Goal: Task Accomplishment & Management: Manage account settings

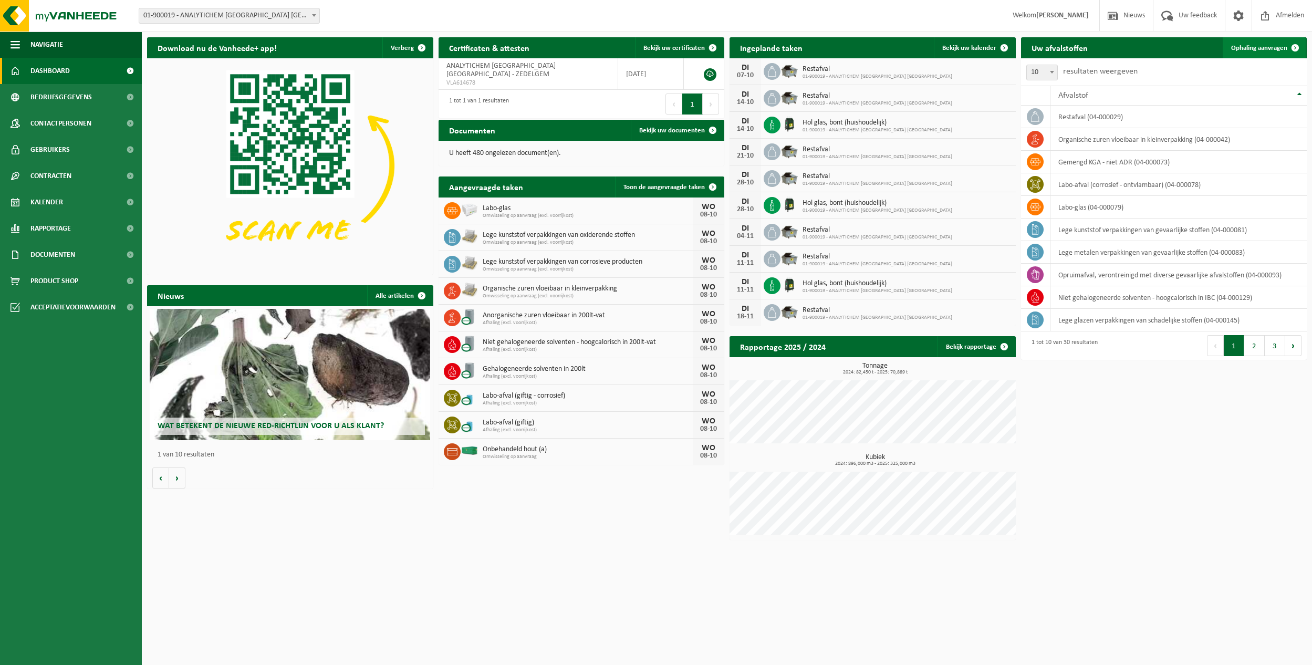
click at [1206, 47] on span "Ophaling aanvragen" at bounding box center [1259, 48] width 56 height 7
click at [965, 47] on span "Bekijk uw kalender" at bounding box center [969, 48] width 54 height 7
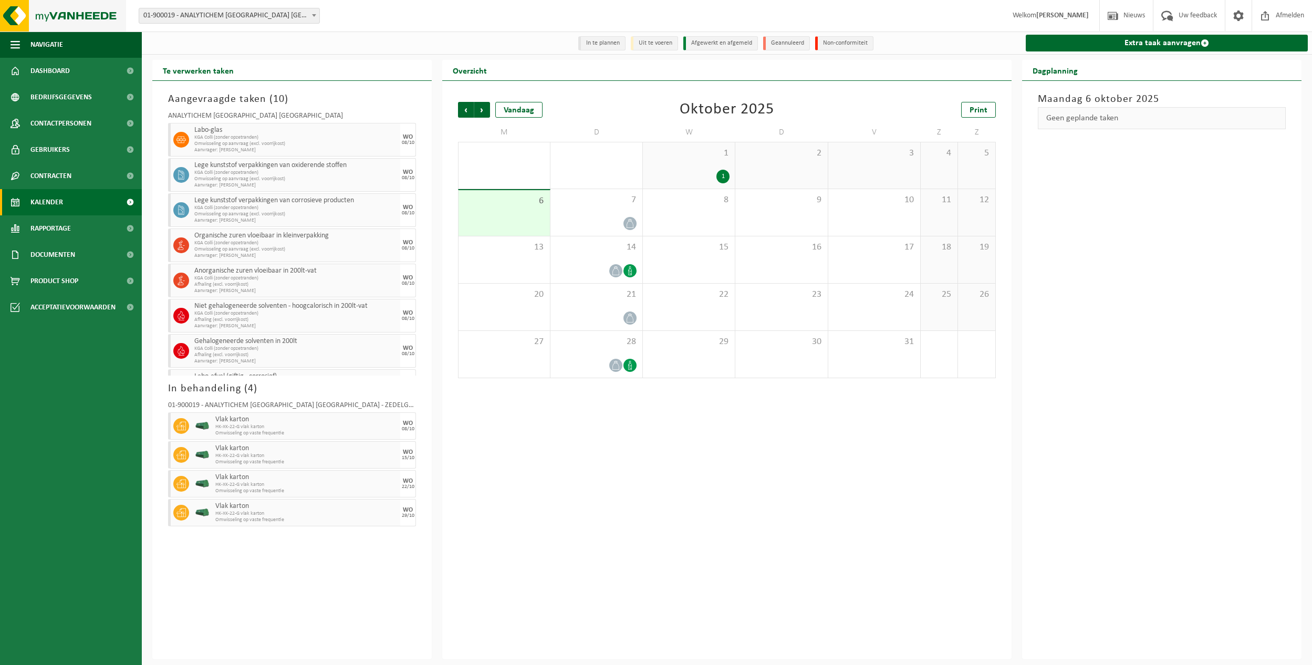
click at [76, 19] on img at bounding box center [63, 16] width 126 height 32
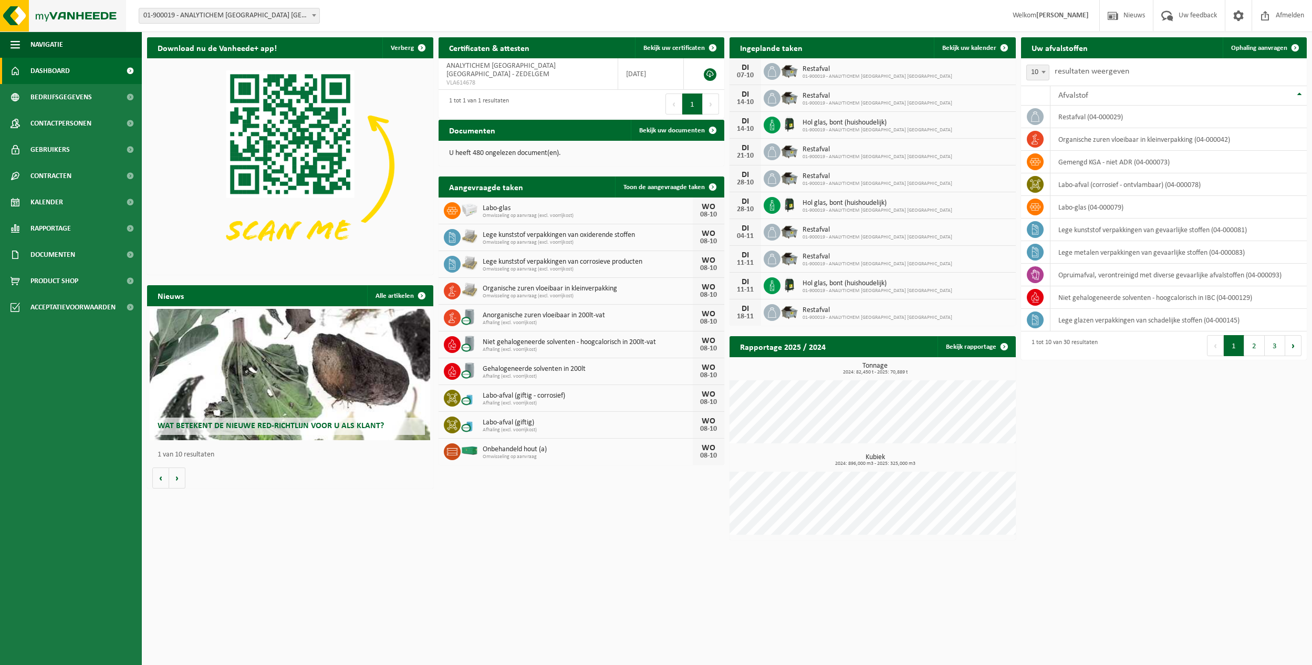
click at [90, 15] on img at bounding box center [63, 16] width 126 height 32
